Goal: Download file/media

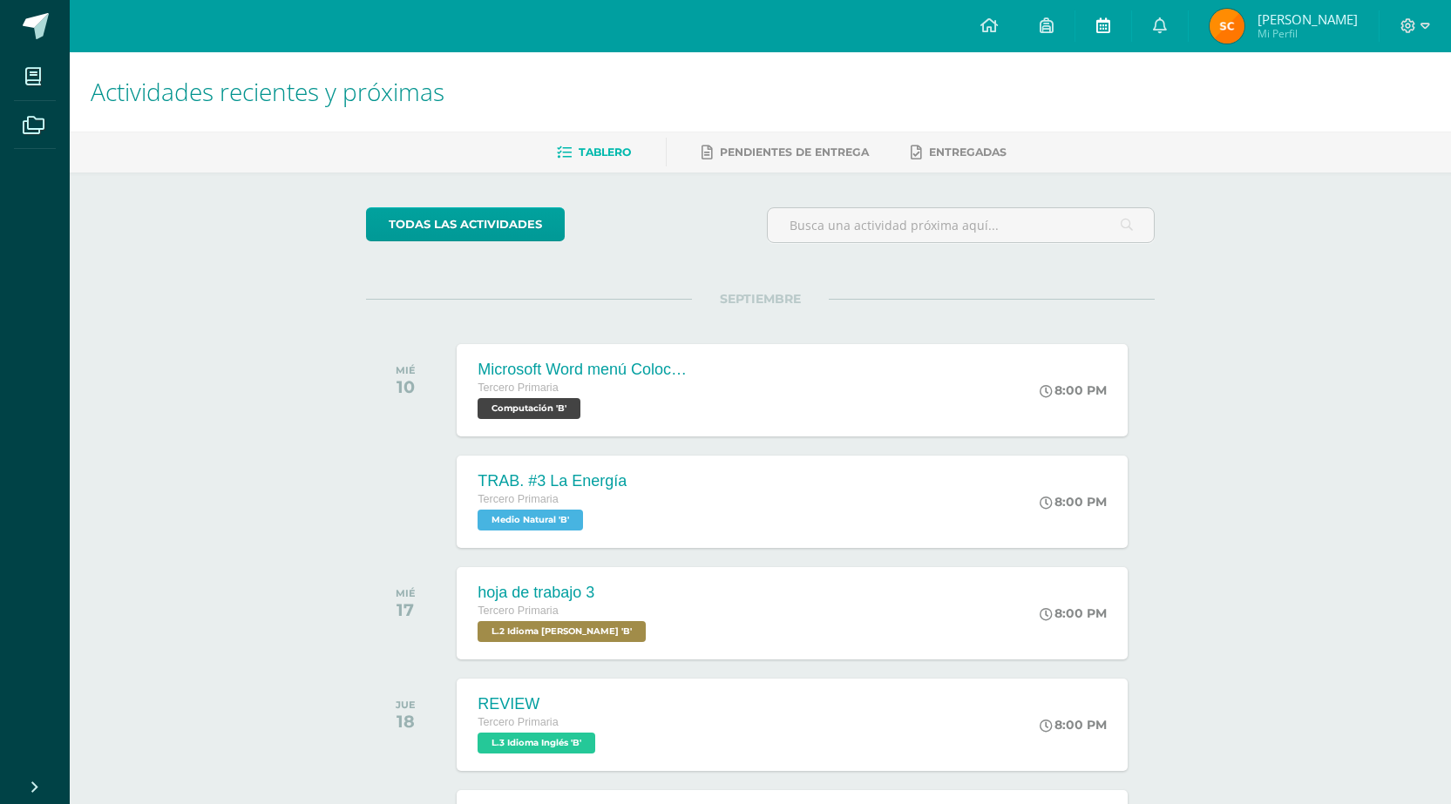
click at [1107, 14] on link at bounding box center [1103, 26] width 56 height 52
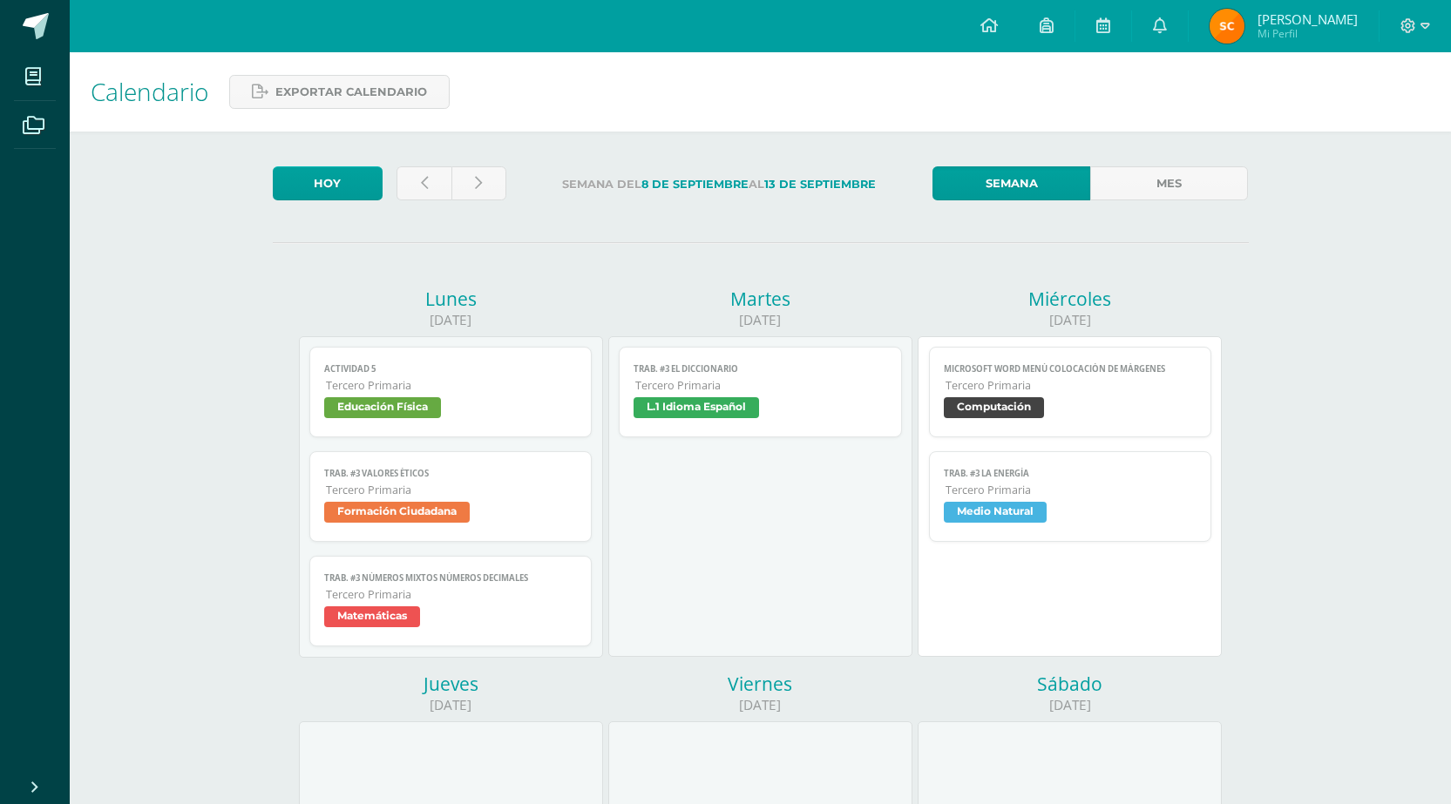
click at [485, 505] on span "Formación Ciudadana" at bounding box center [451, 514] width 254 height 25
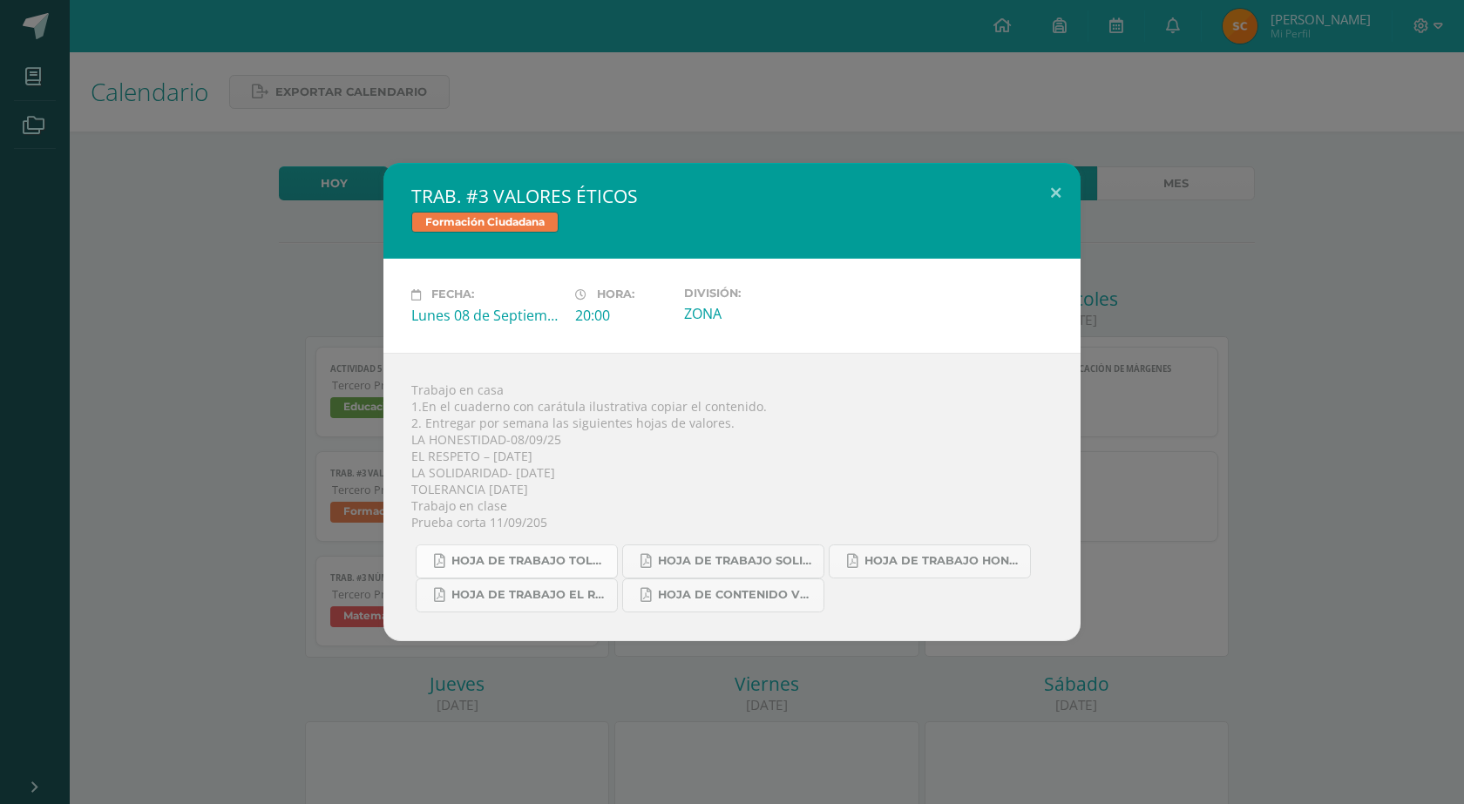
click at [579, 557] on span "HOJA DE TRABAJO TOLERANCIA.pdf" at bounding box center [529, 561] width 157 height 14
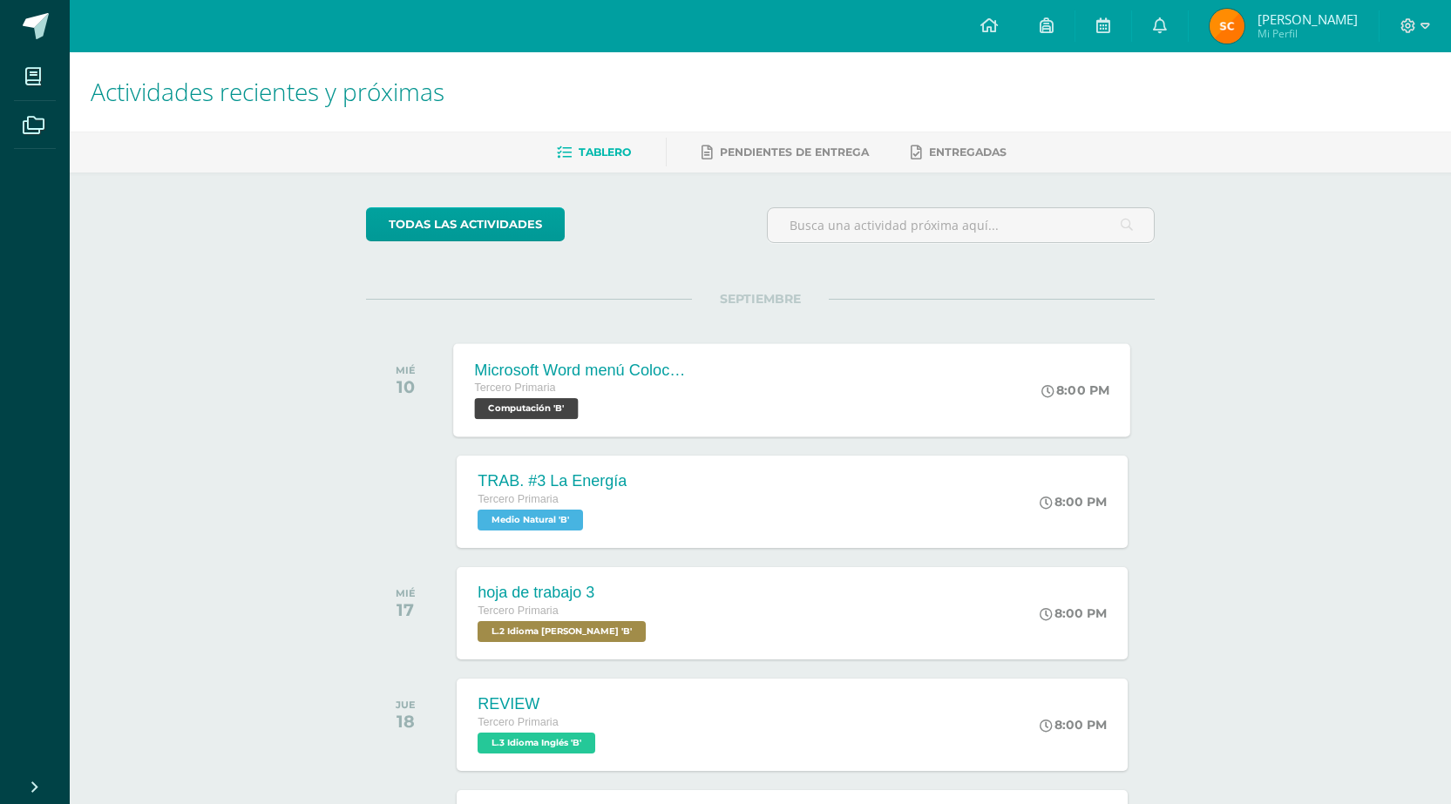
click at [797, 428] on div "Microsoft Word menú Colocación de márgenes Tercero Primaria Computación 'B' 8:0…" at bounding box center [792, 389] width 677 height 93
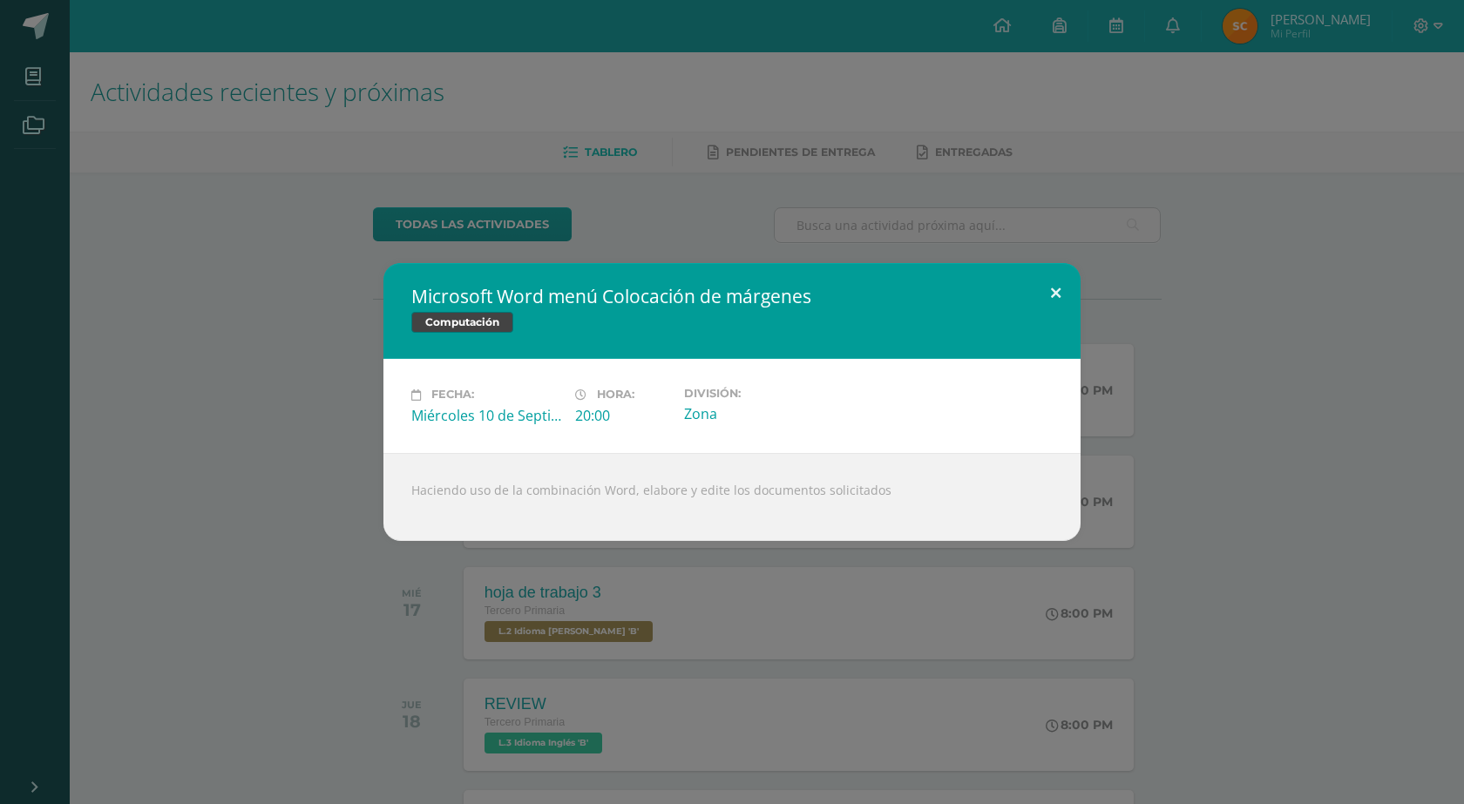
click at [1047, 298] on button at bounding box center [1056, 292] width 50 height 59
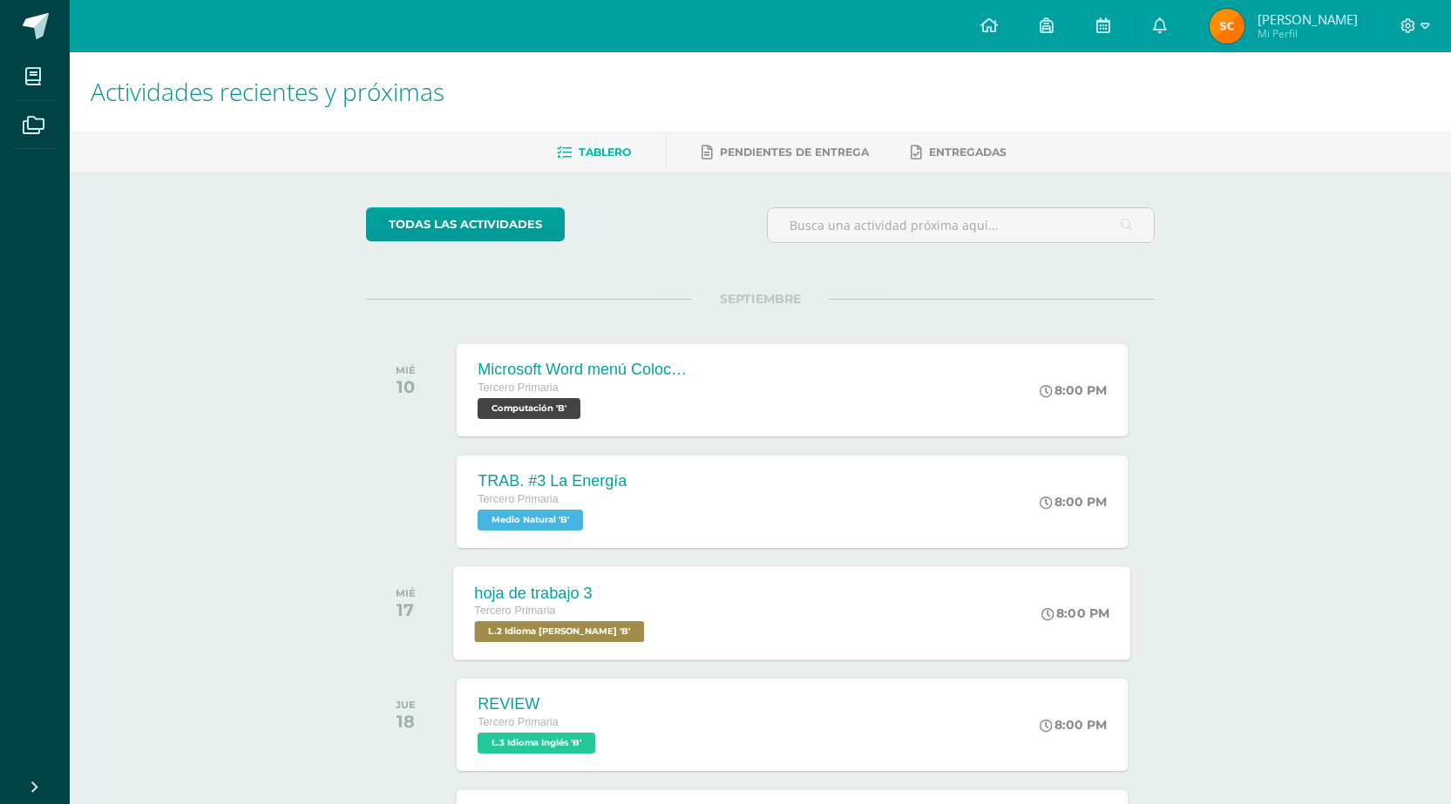
click at [1021, 655] on div "hoja de trabajo 3 Tercero Primaria L.2 Idioma [PERSON_NAME] 'B' 8:00 PM hoja de…" at bounding box center [792, 612] width 677 height 93
click at [1175, 738] on div "todas las Actividades No tienes actividades Échale un vistazo a los demás perío…" at bounding box center [760, 638] width 858 height 931
drag, startPoint x: 1175, startPoint y: 738, endPoint x: 1181, endPoint y: 753, distance: 15.7
click at [1181, 753] on div "todas las Actividades No tienes actividades Échale un vistazo a los demás perío…" at bounding box center [760, 638] width 858 height 931
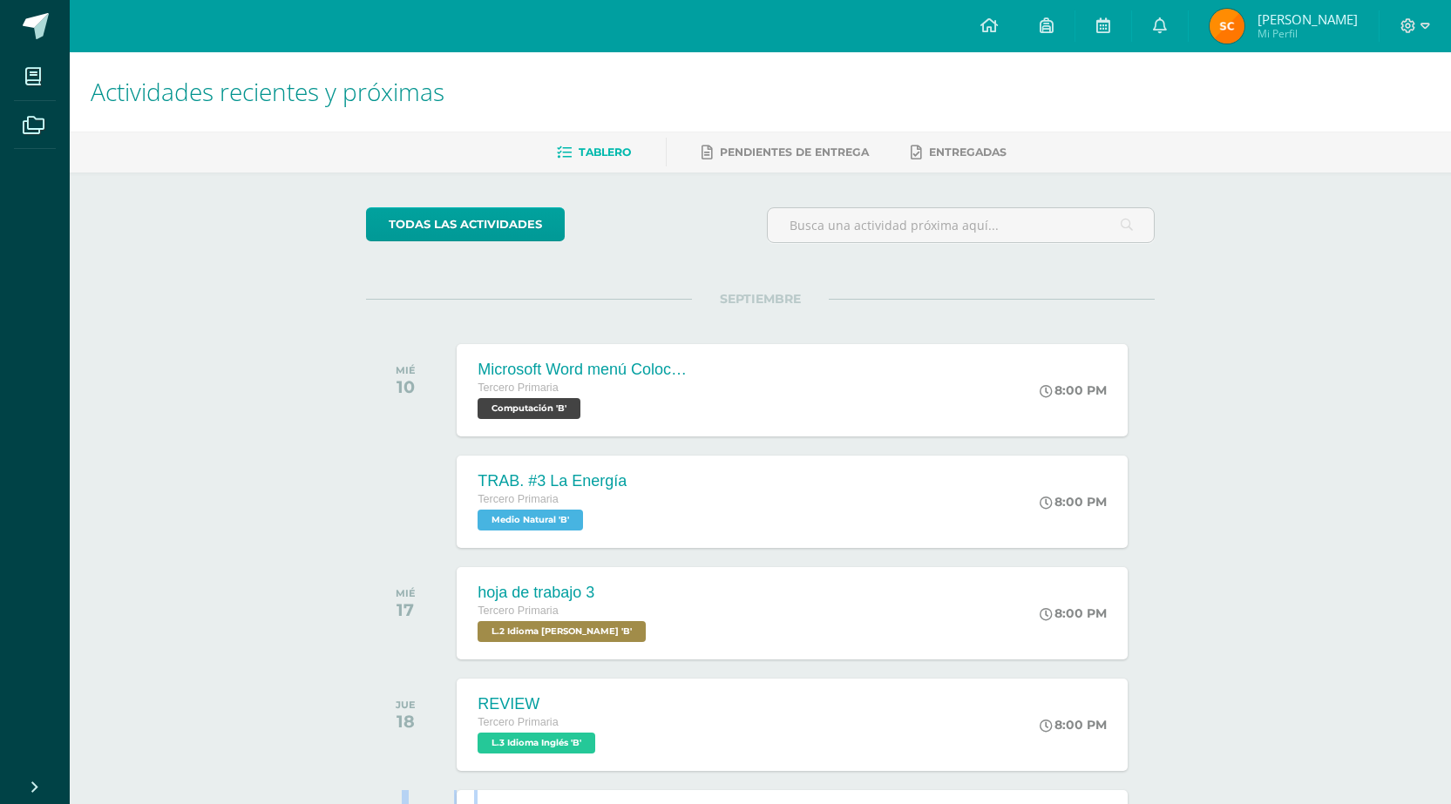
click at [1181, 753] on div "todas las Actividades No tienes actividades Échale un vistazo a los demás perío…" at bounding box center [760, 638] width 858 height 931
click at [1351, 774] on div "Actividades recientes y próximas Tablero Pendientes de entrega Entregadas todas…" at bounding box center [760, 578] width 1381 height 1052
